Goal: Find specific page/section

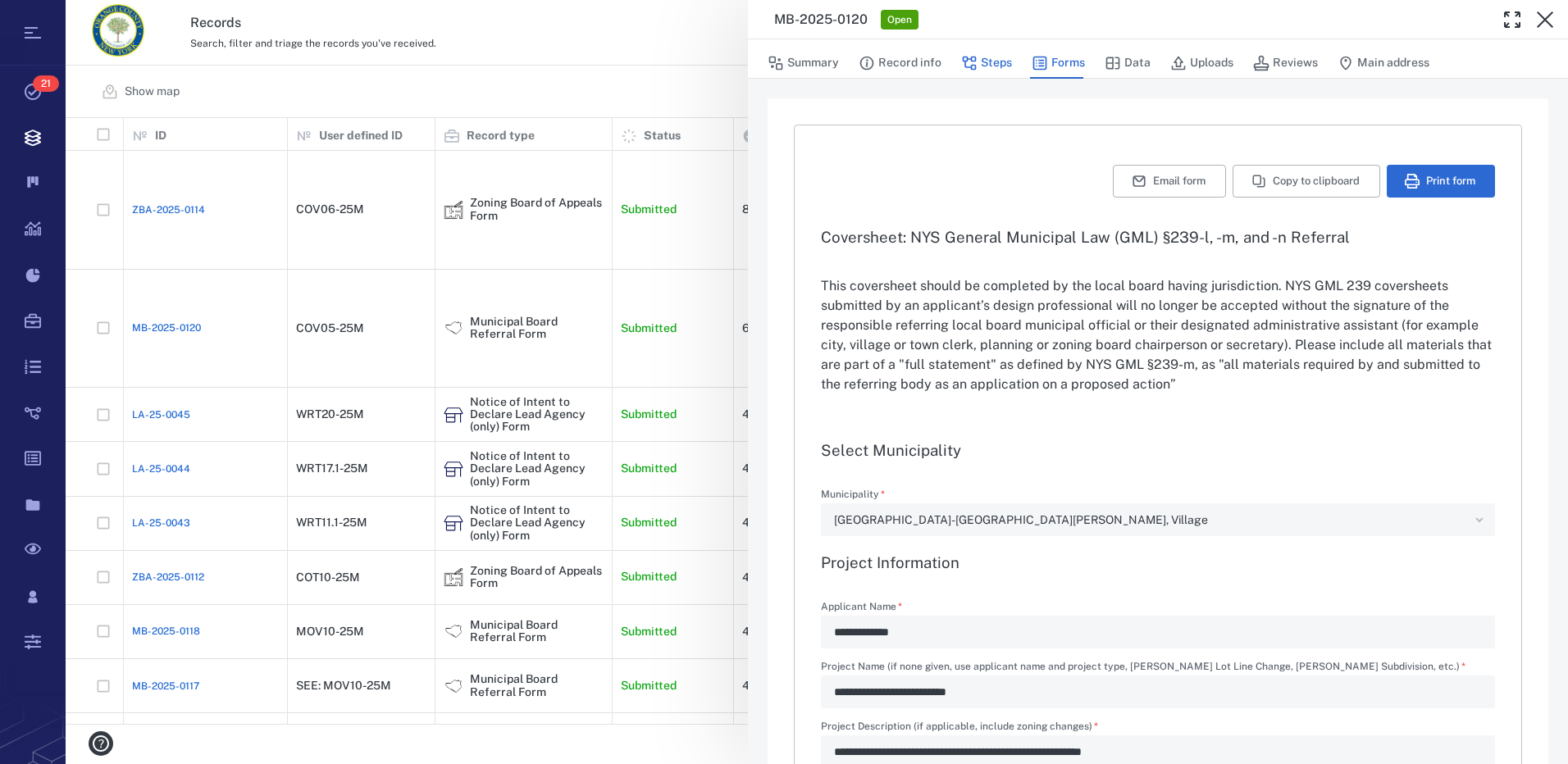
click at [990, 64] on button "Steps" at bounding box center [986, 63] width 51 height 31
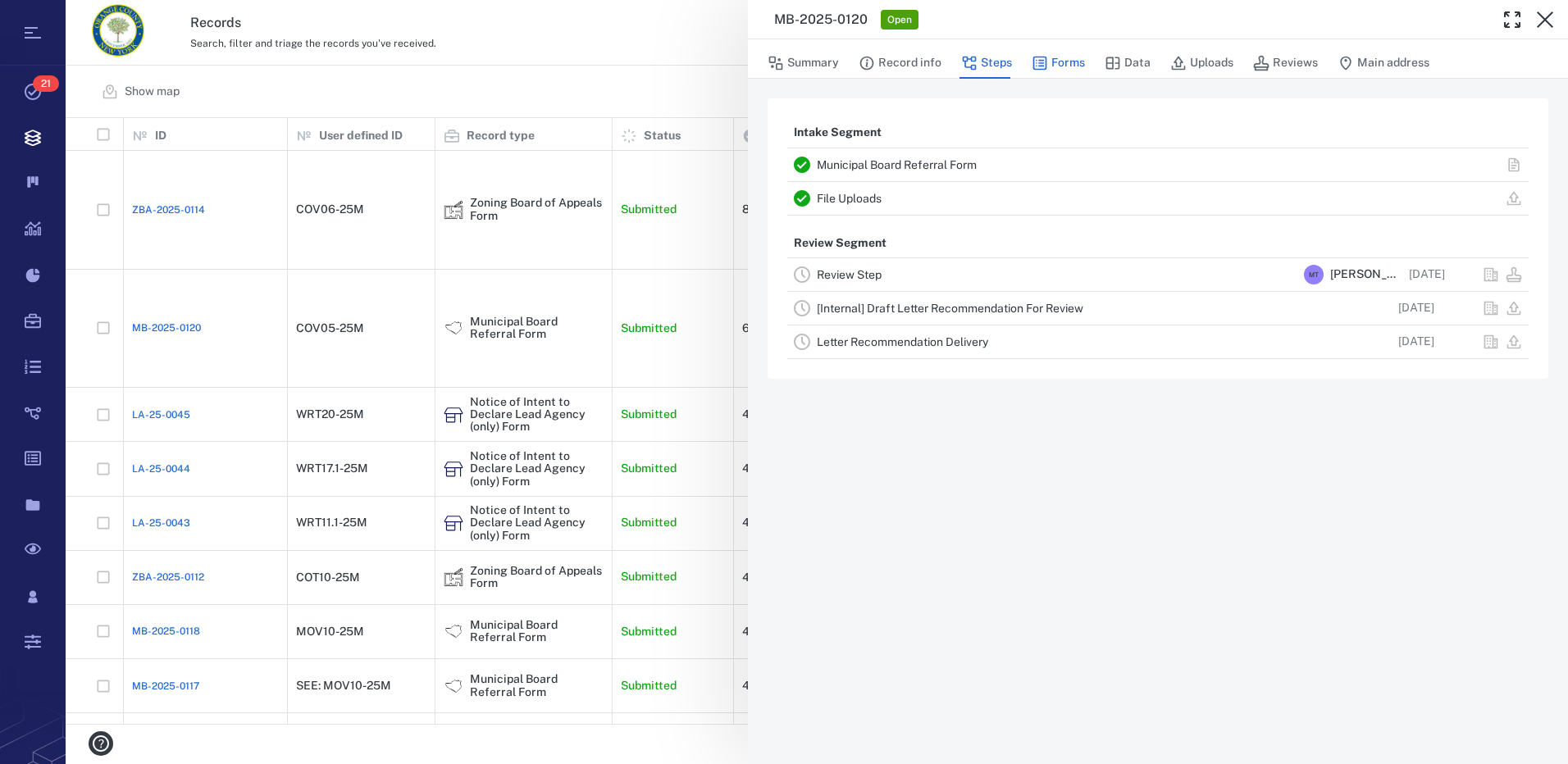
click at [1065, 62] on button "Forms" at bounding box center [1058, 63] width 53 height 31
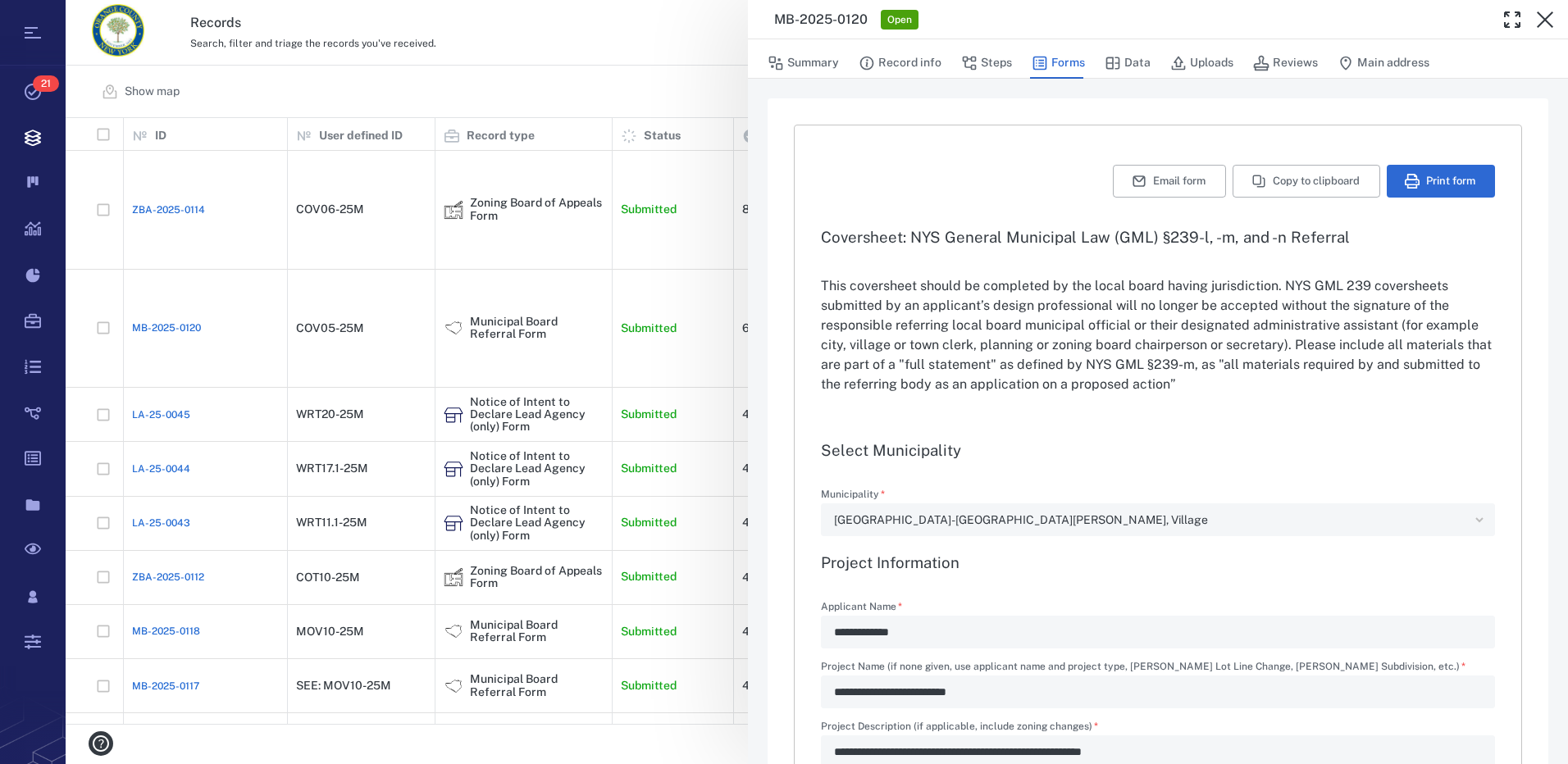
type input "**********"
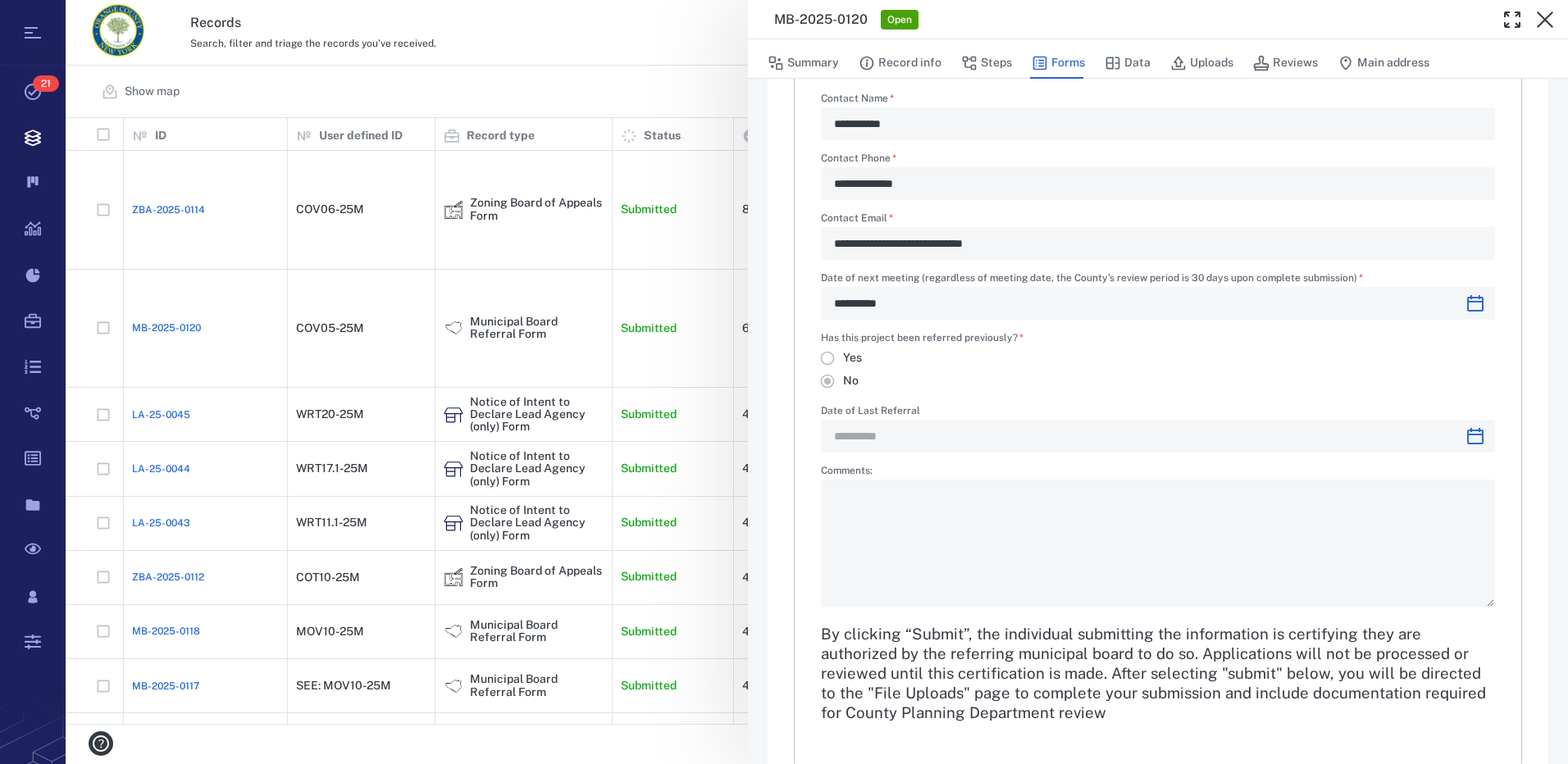
scroll to position [1904, 0]
